Goal: Transaction & Acquisition: Purchase product/service

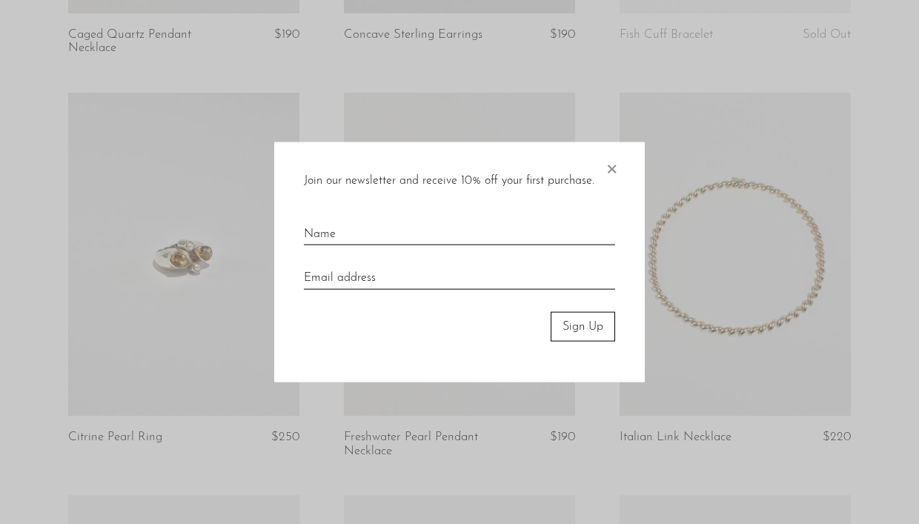
scroll to position [1047, 0]
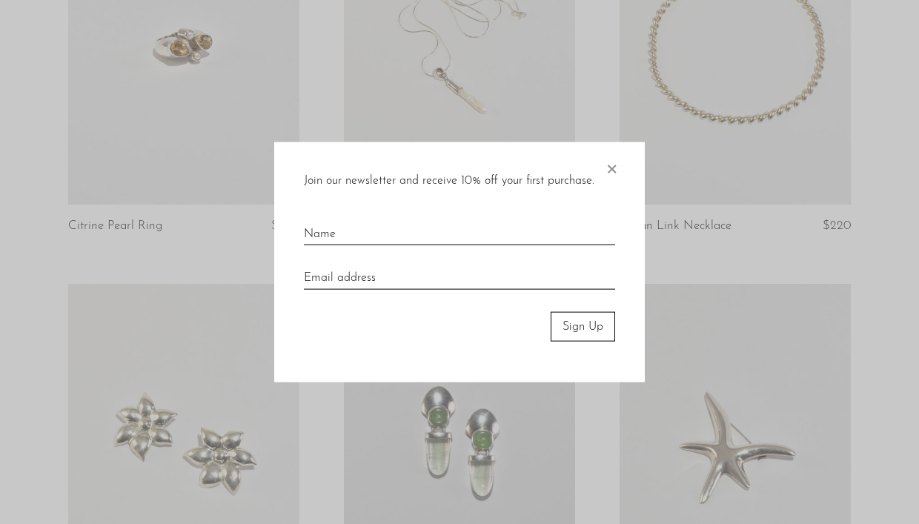
click at [615, 169] on span "×" at bounding box center [611, 165] width 15 height 47
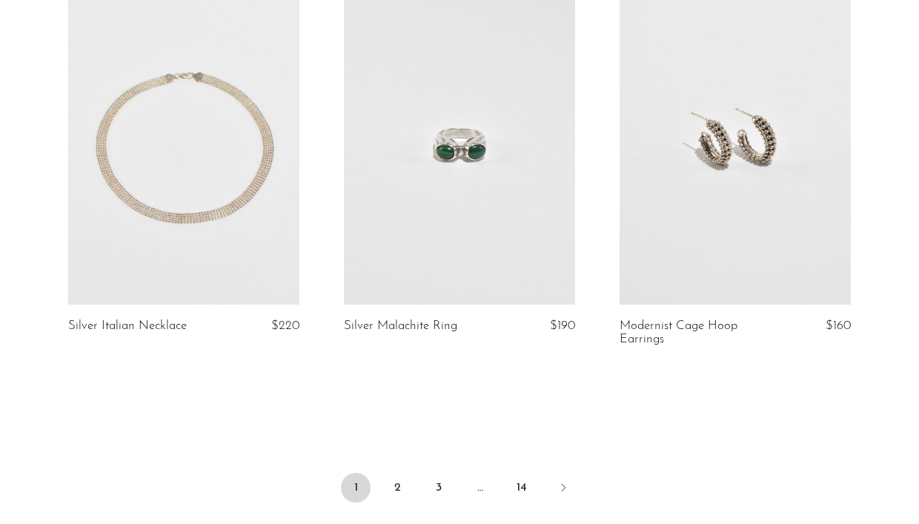
scroll to position [4468, 0]
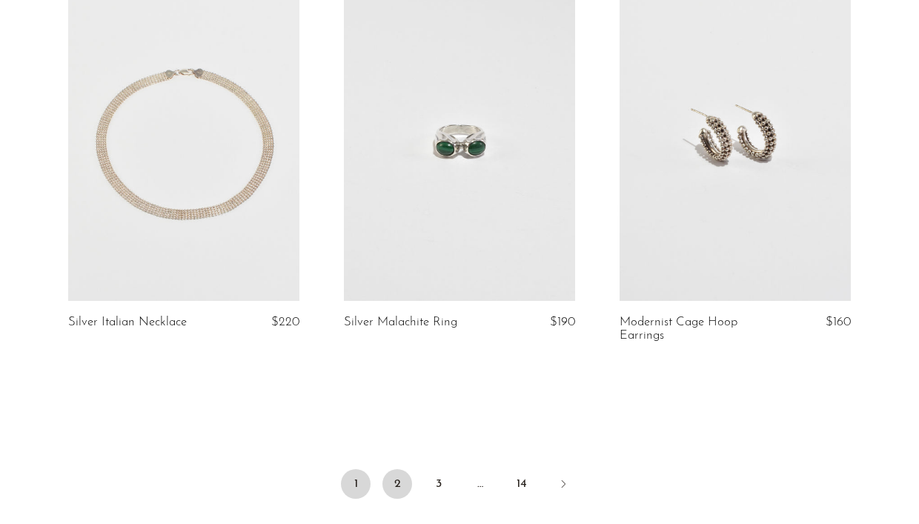
click at [404, 485] on link "2" at bounding box center [397, 484] width 30 height 30
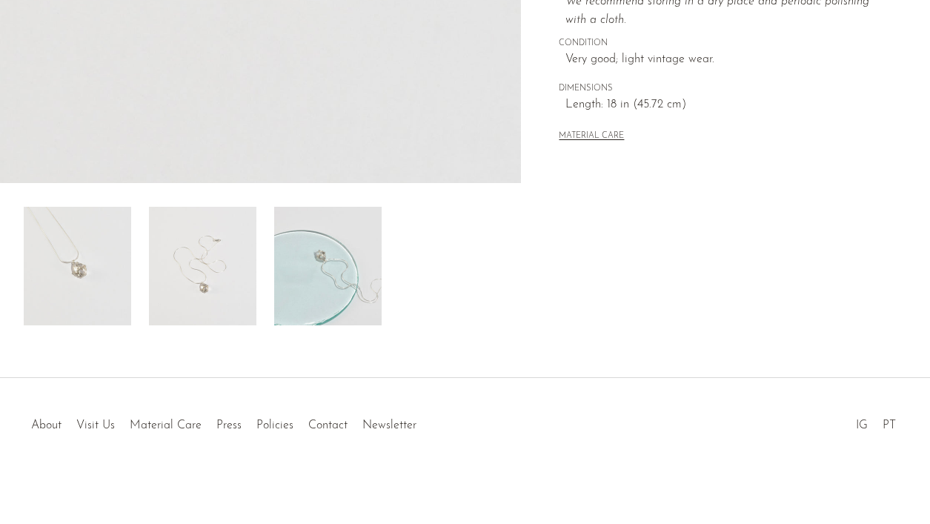
click at [207, 265] on img at bounding box center [202, 266] width 107 height 119
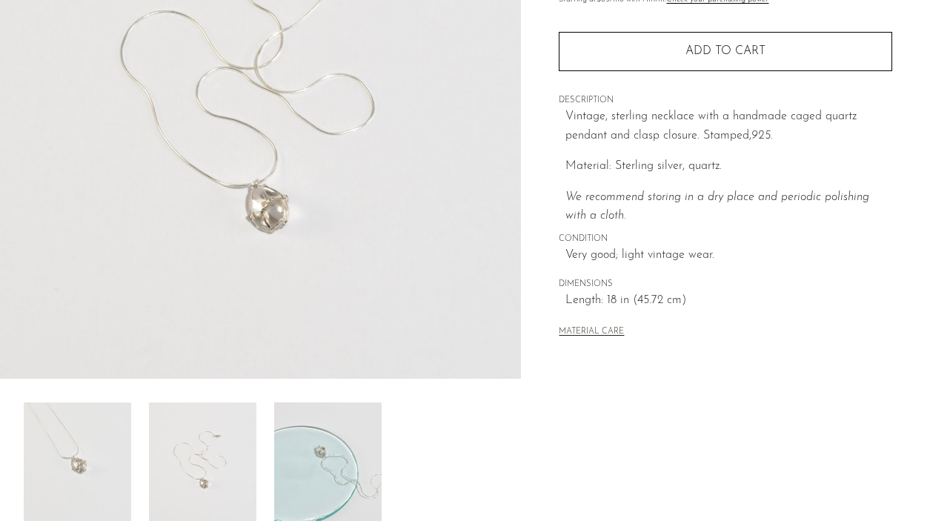
scroll to position [215, 0]
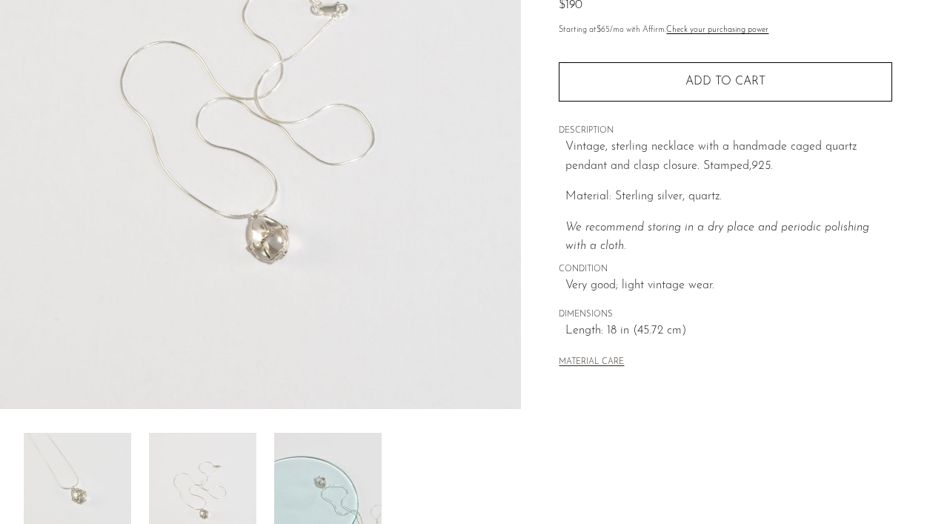
click at [356, 498] on img at bounding box center [327, 492] width 107 height 119
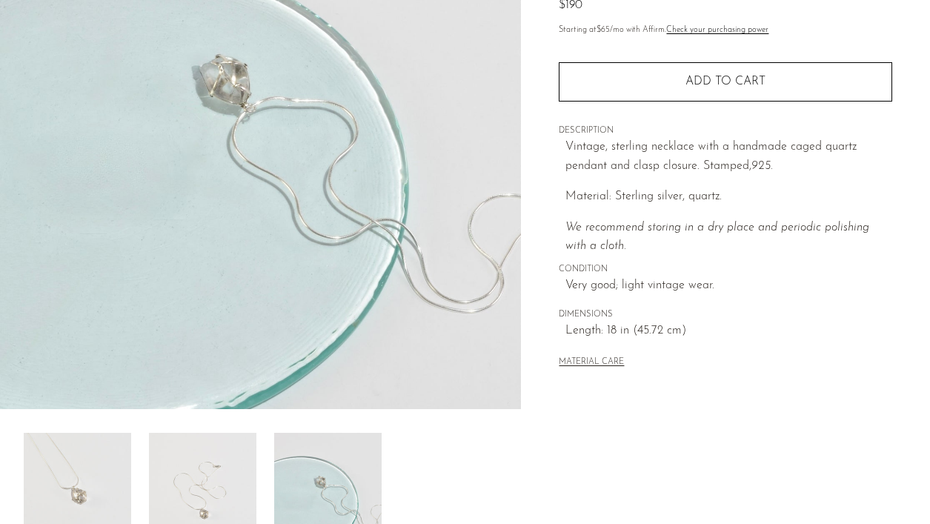
scroll to position [127, 0]
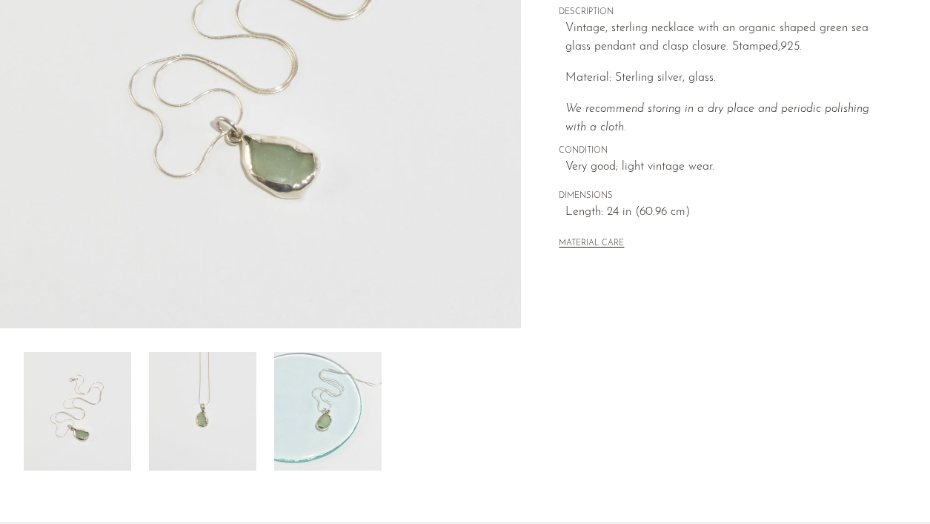
scroll to position [298, 0]
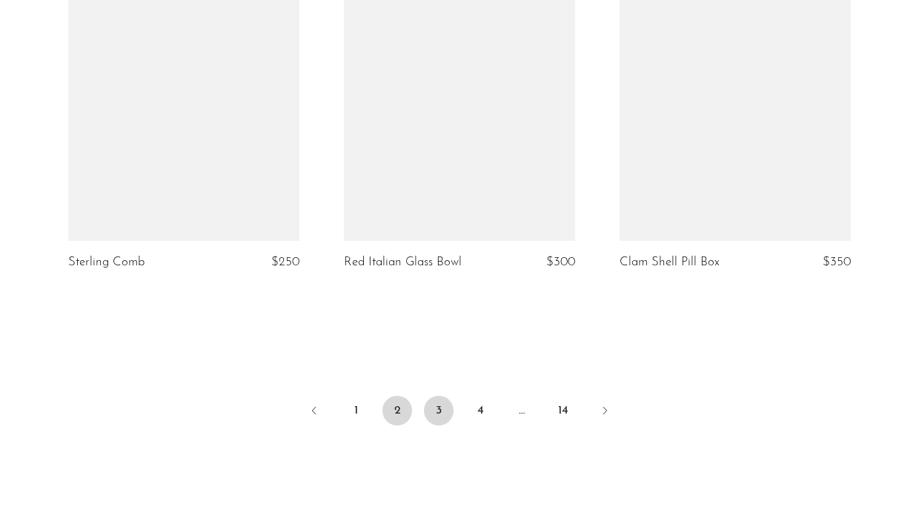
scroll to position [4613, 0]
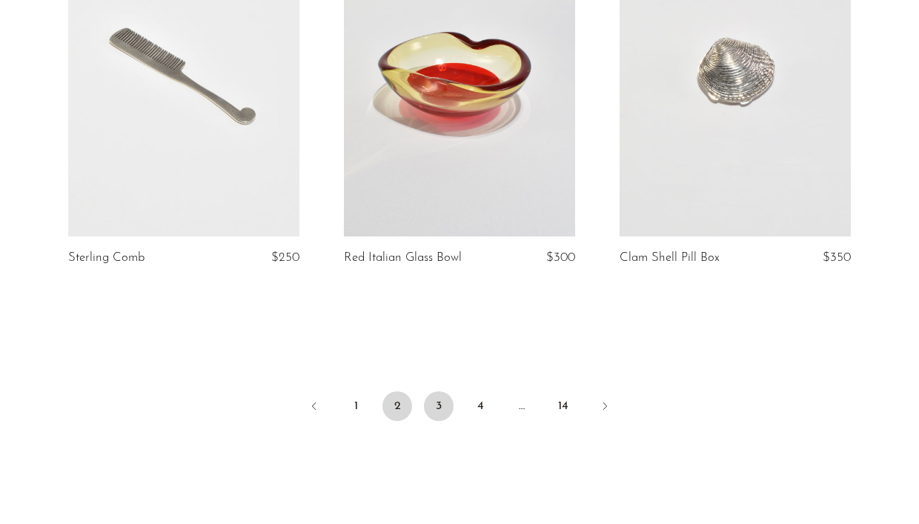
click at [442, 399] on link "3" at bounding box center [439, 406] width 30 height 30
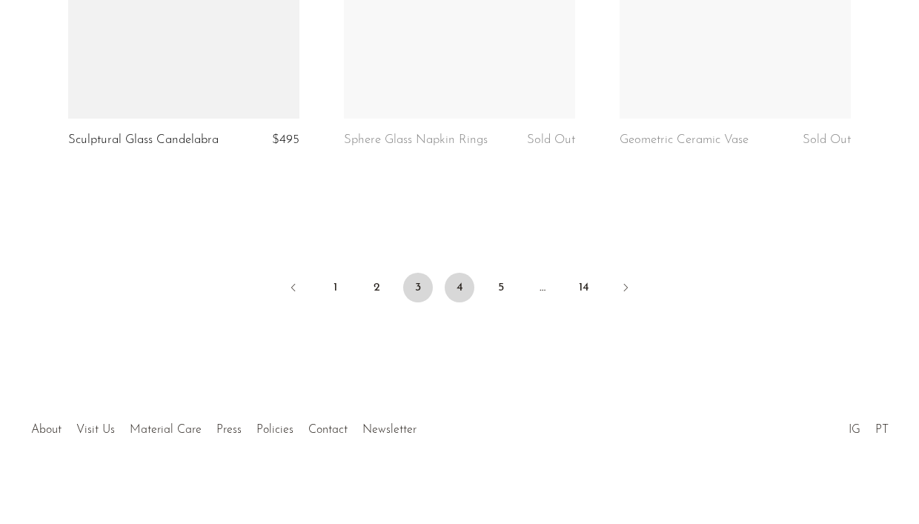
scroll to position [4676, 0]
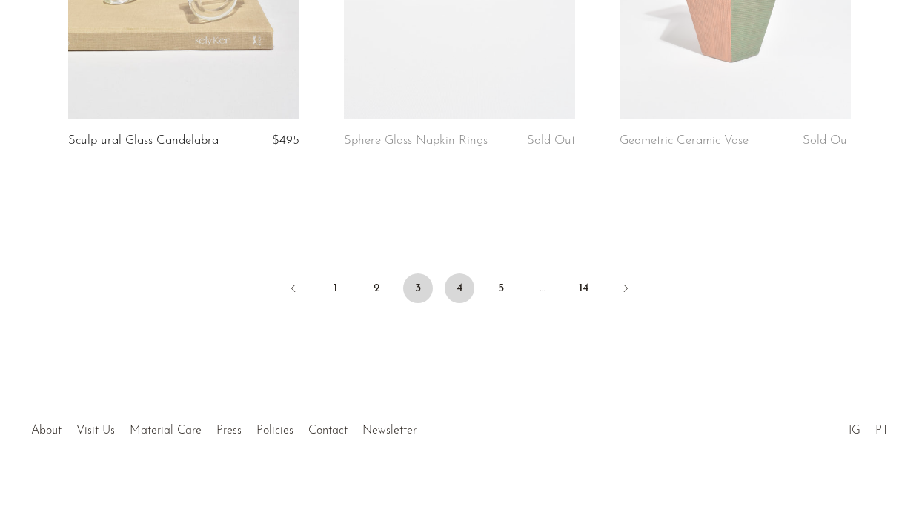
click at [466, 286] on link "4" at bounding box center [460, 288] width 30 height 30
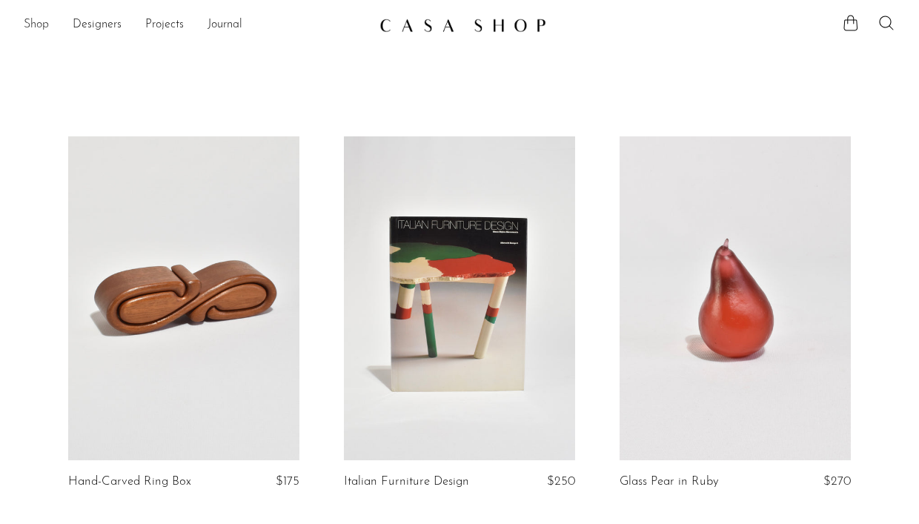
click at [36, 20] on link "Shop" at bounding box center [36, 25] width 25 height 19
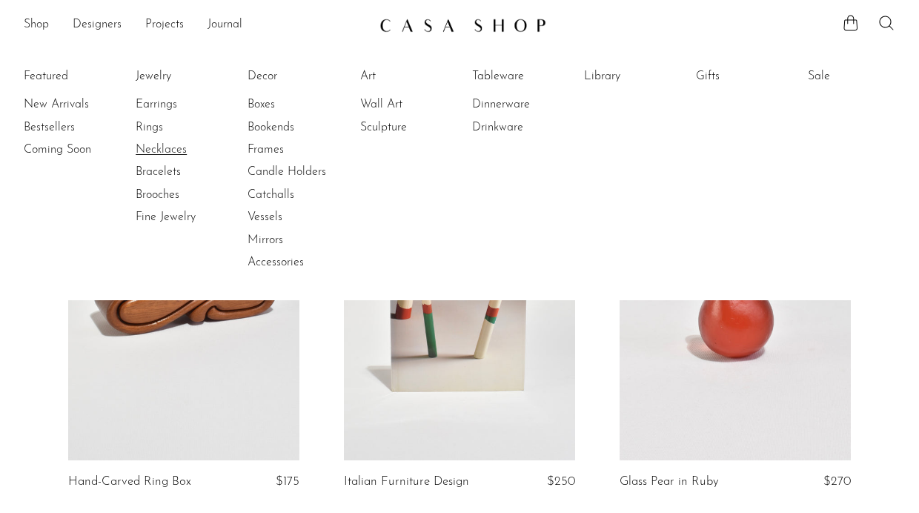
click at [159, 145] on link "Necklaces" at bounding box center [191, 150] width 111 height 16
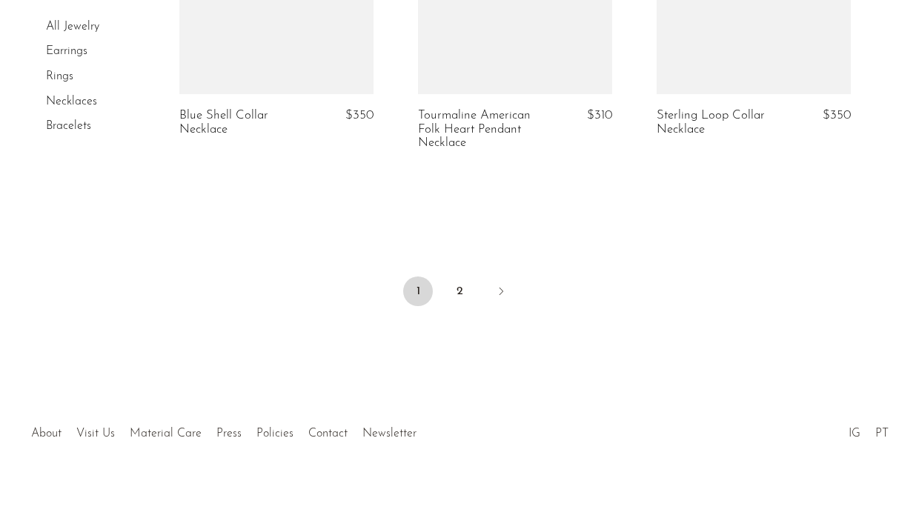
scroll to position [4187, 0]
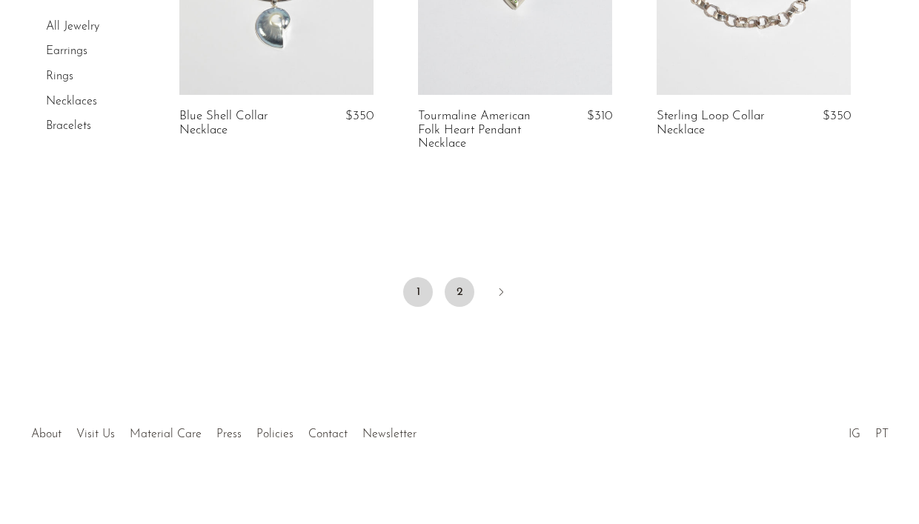
click at [465, 279] on link "2" at bounding box center [460, 292] width 30 height 30
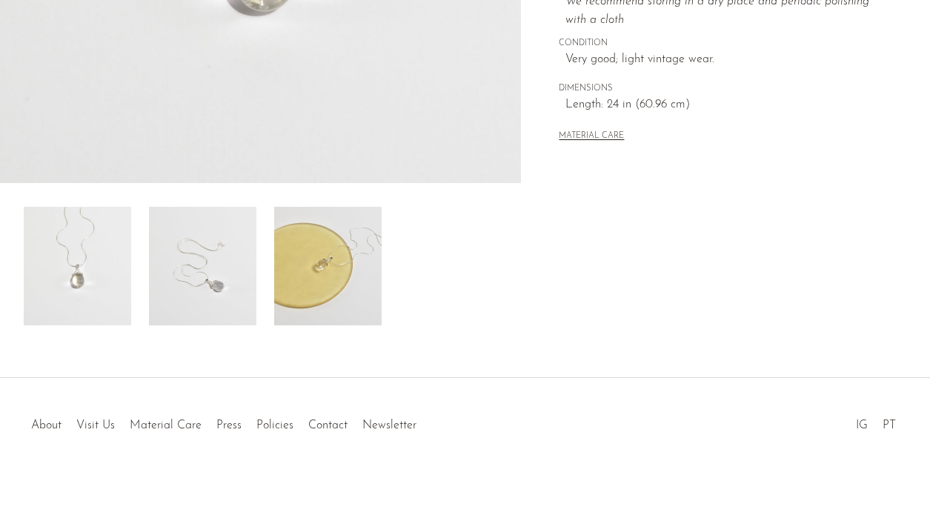
scroll to position [441, 0]
click at [213, 273] on img at bounding box center [202, 266] width 107 height 119
click at [322, 276] on img at bounding box center [327, 266] width 107 height 119
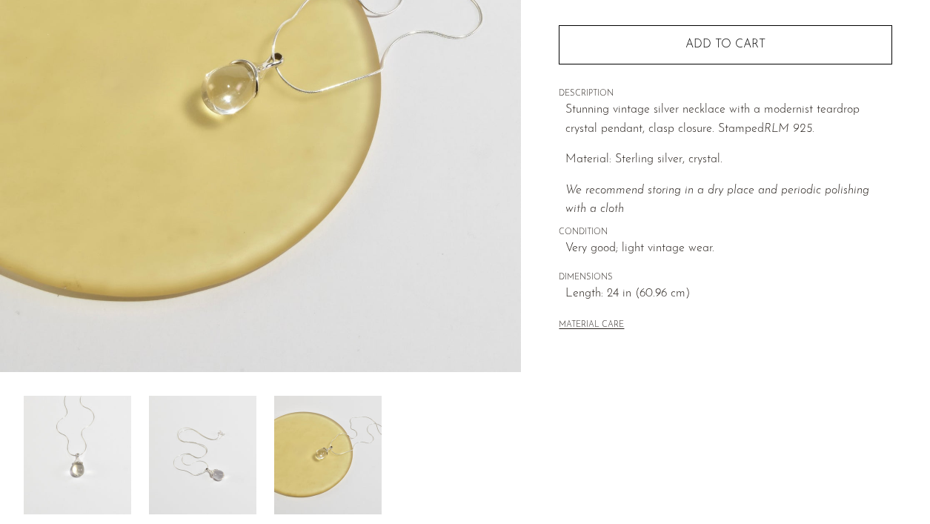
scroll to position [274, 0]
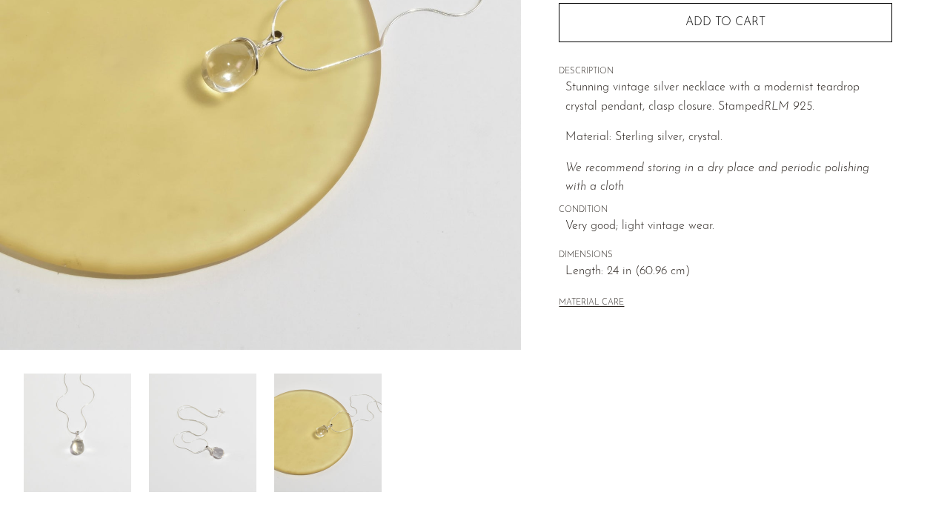
click at [227, 405] on img at bounding box center [202, 432] width 107 height 119
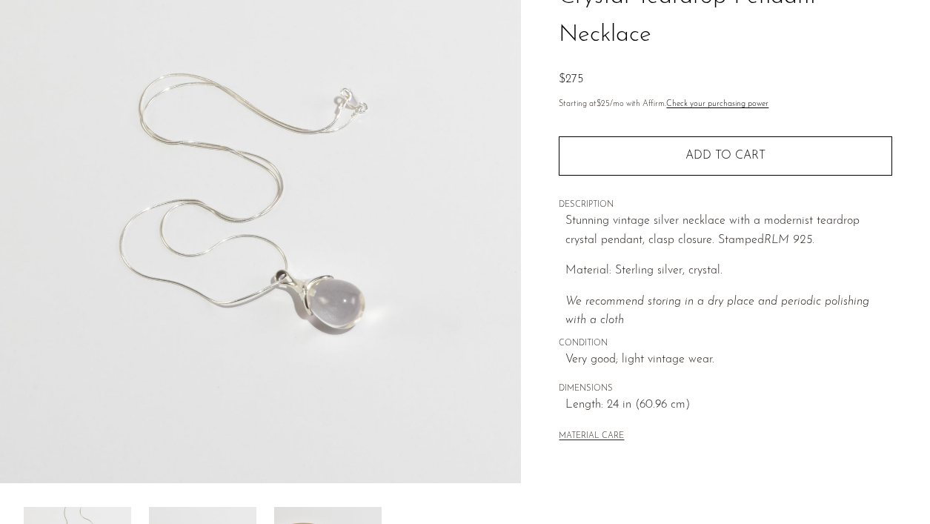
scroll to position [140, 0]
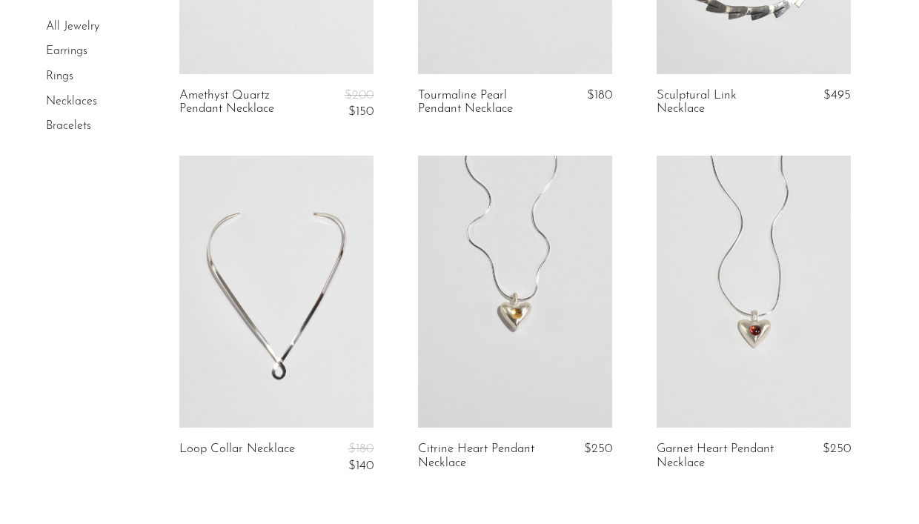
scroll to position [335, 0]
